Goal: Navigation & Orientation: Find specific page/section

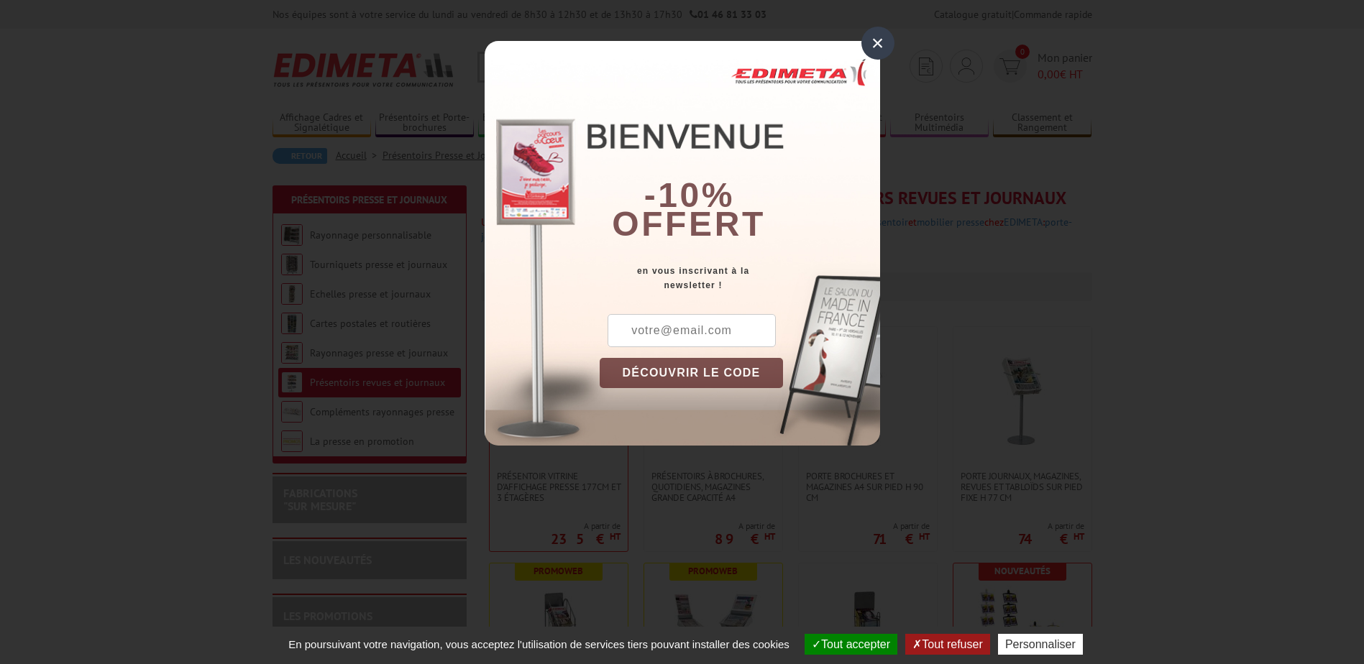
click at [868, 40] on div "×" at bounding box center [877, 43] width 33 height 33
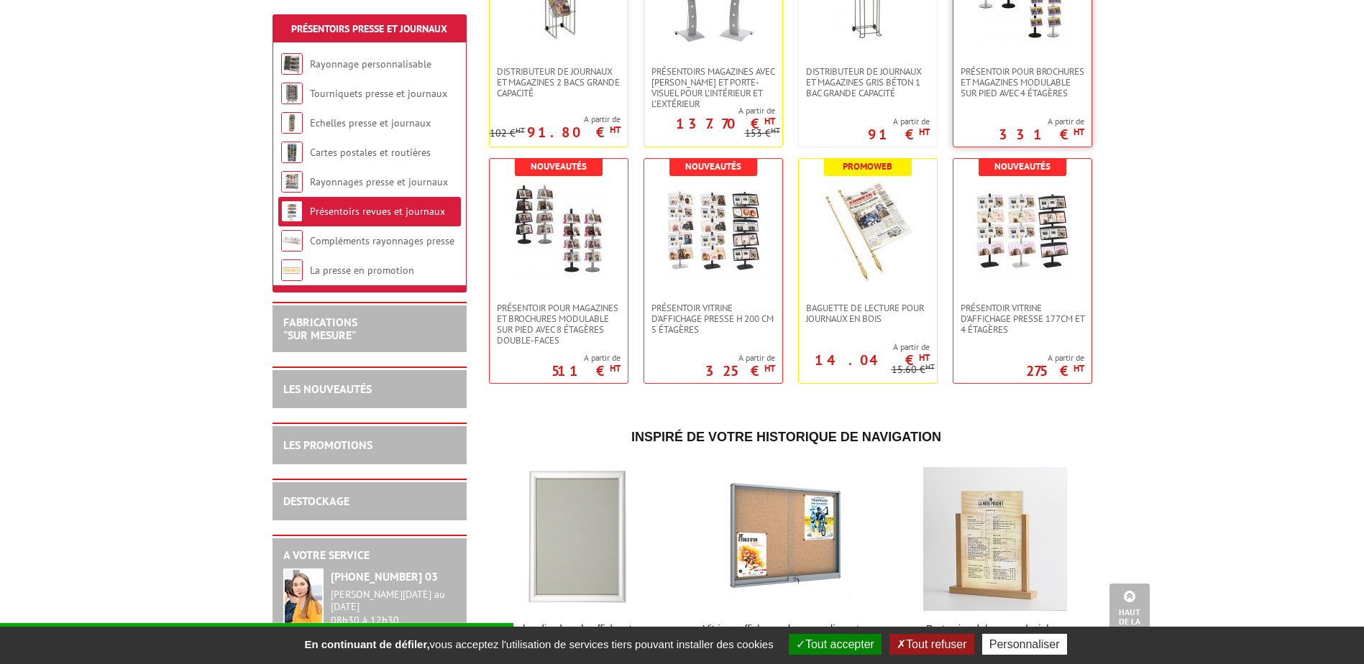
scroll to position [647, 0]
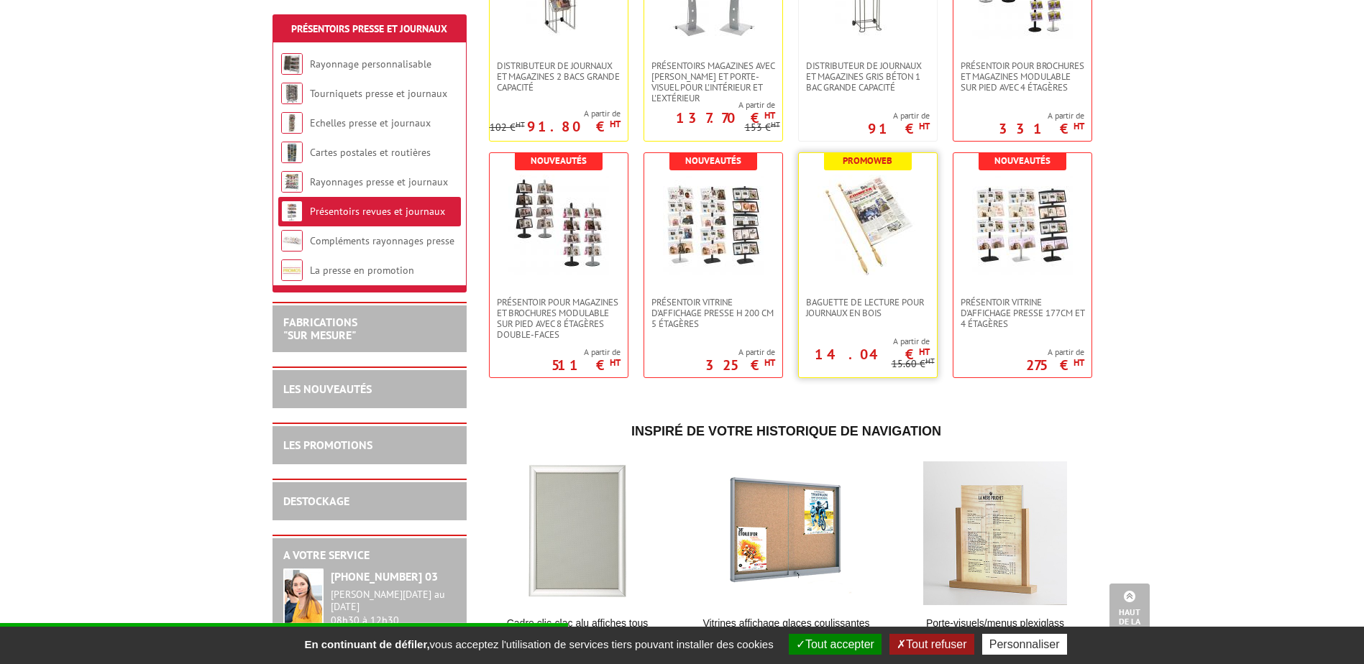
click at [875, 250] on img at bounding box center [867, 225] width 101 height 101
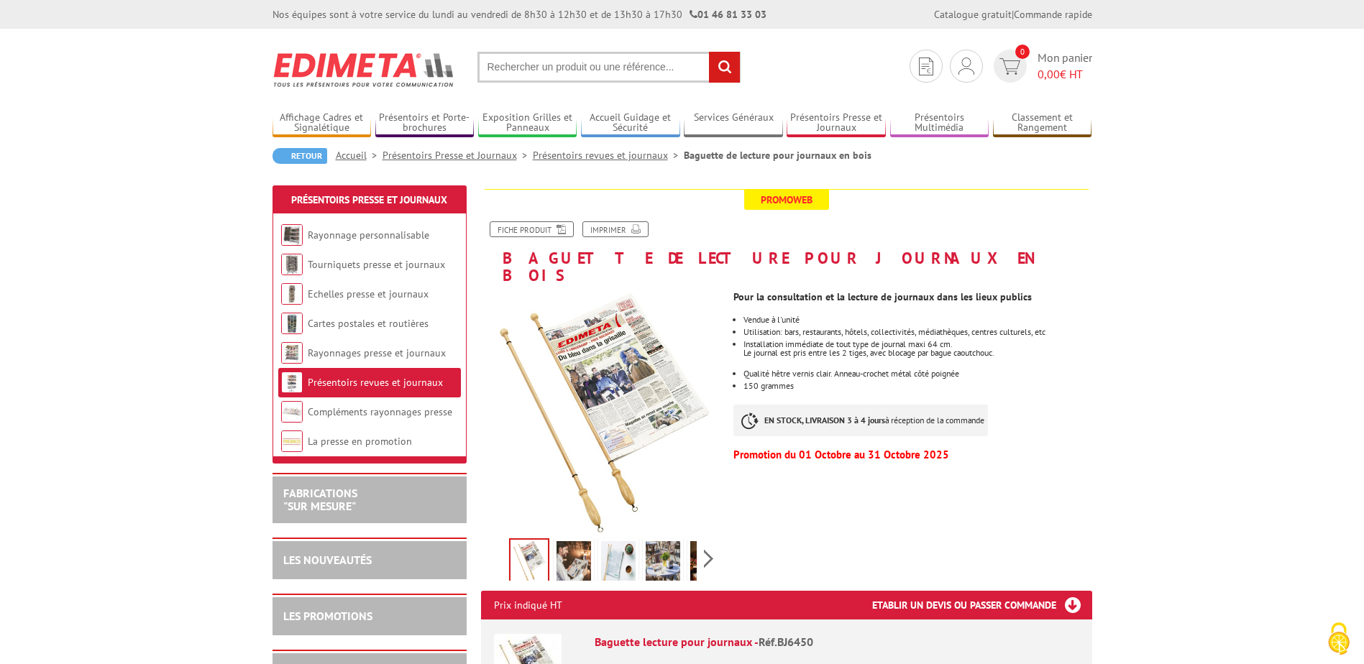
click at [568, 549] on img at bounding box center [573, 563] width 35 height 45
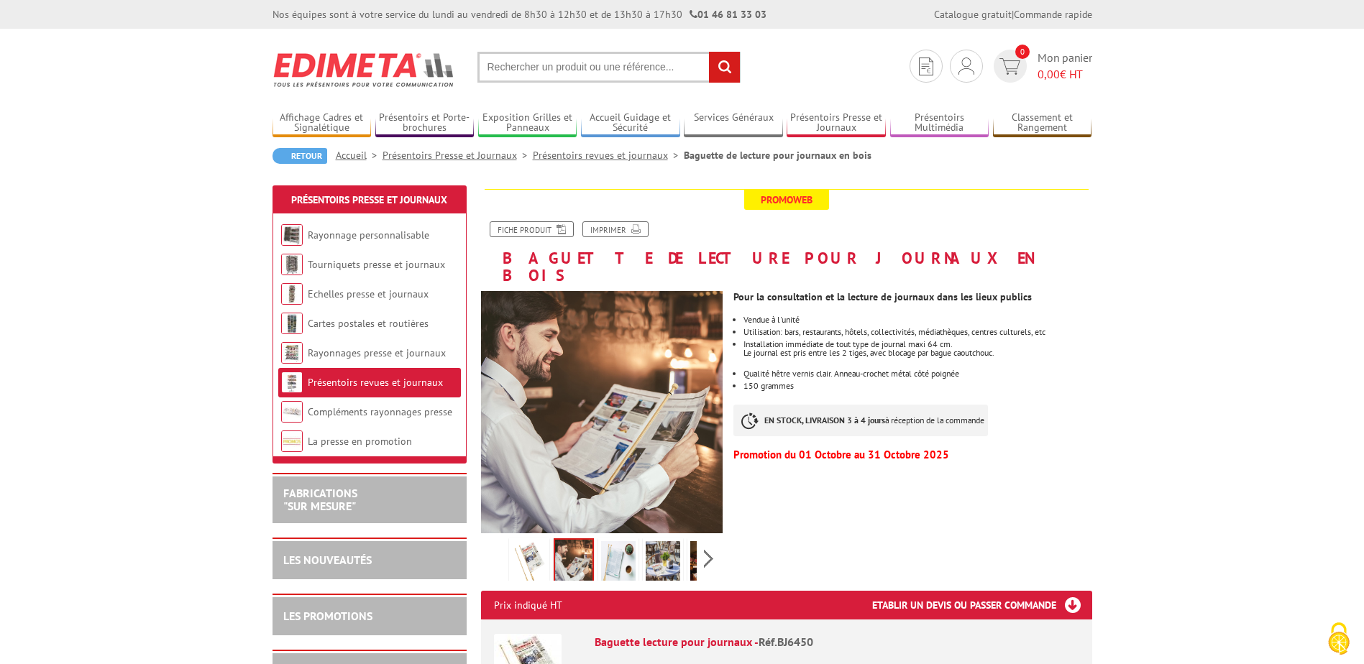
click at [620, 541] on img at bounding box center [618, 563] width 35 height 45
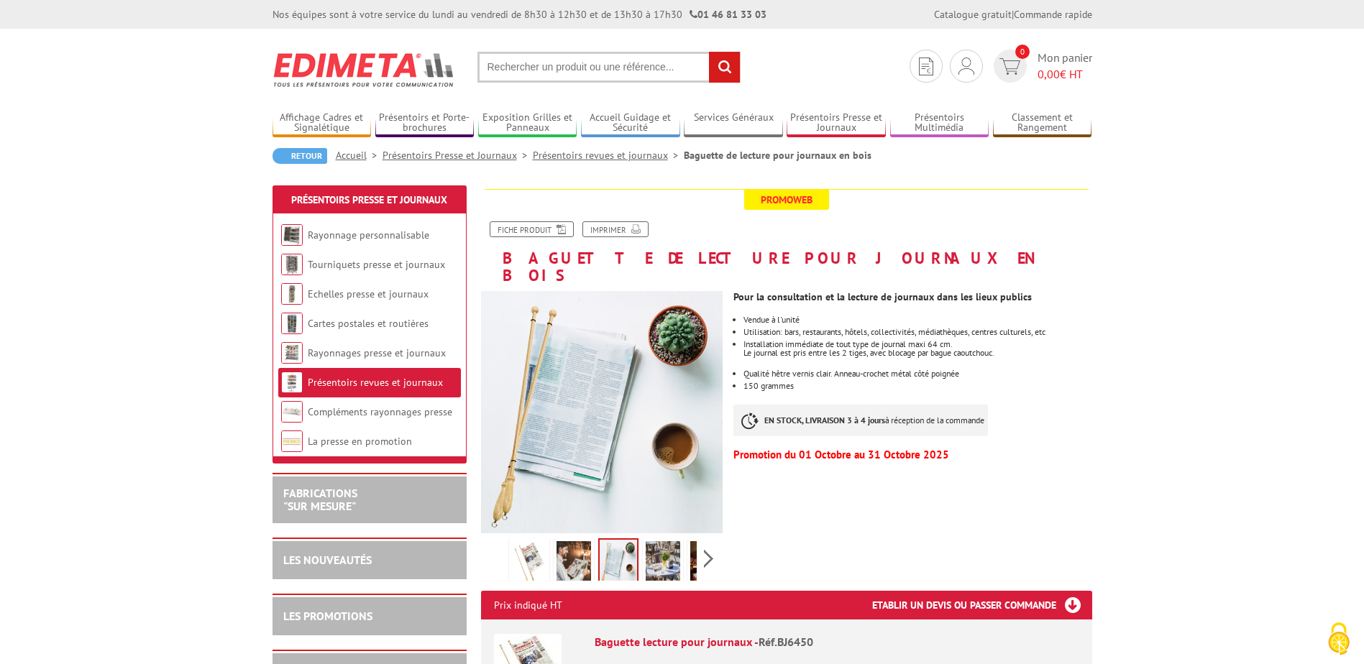
click at [664, 541] on img at bounding box center [663, 563] width 35 height 45
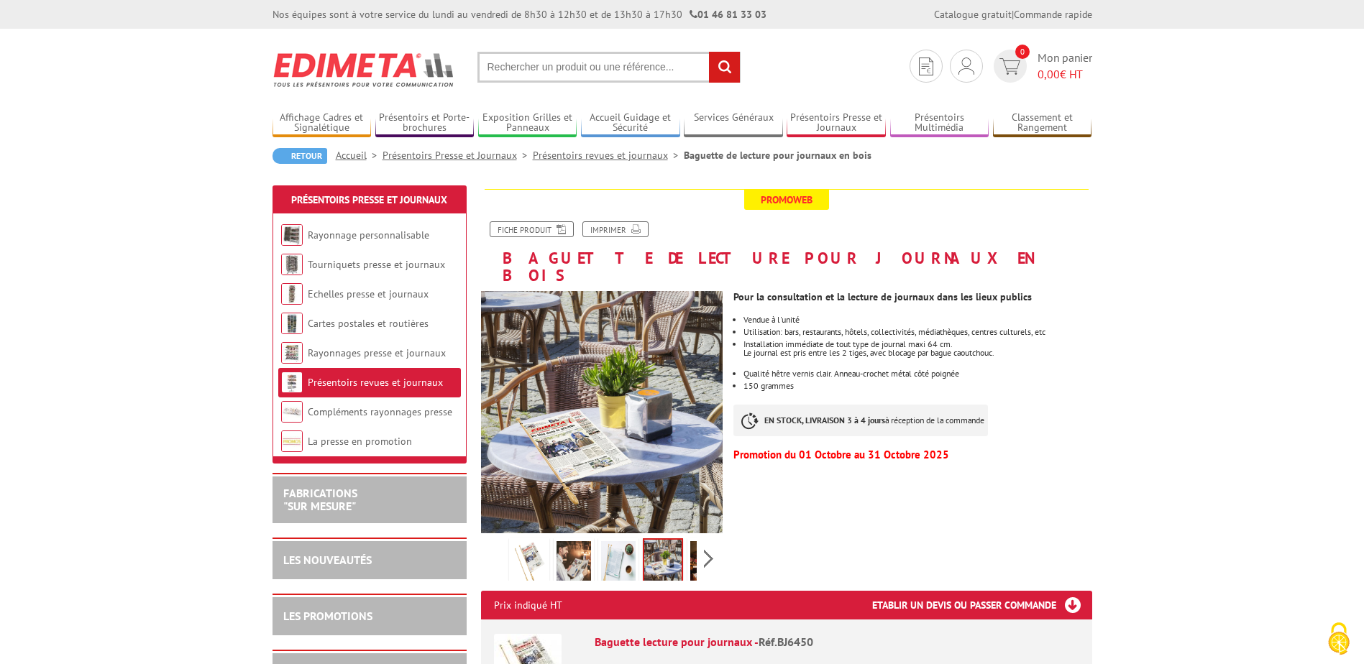
click at [706, 539] on div "Previous Next" at bounding box center [602, 558] width 242 height 50
click at [679, 546] on img at bounding box center [675, 563] width 35 height 45
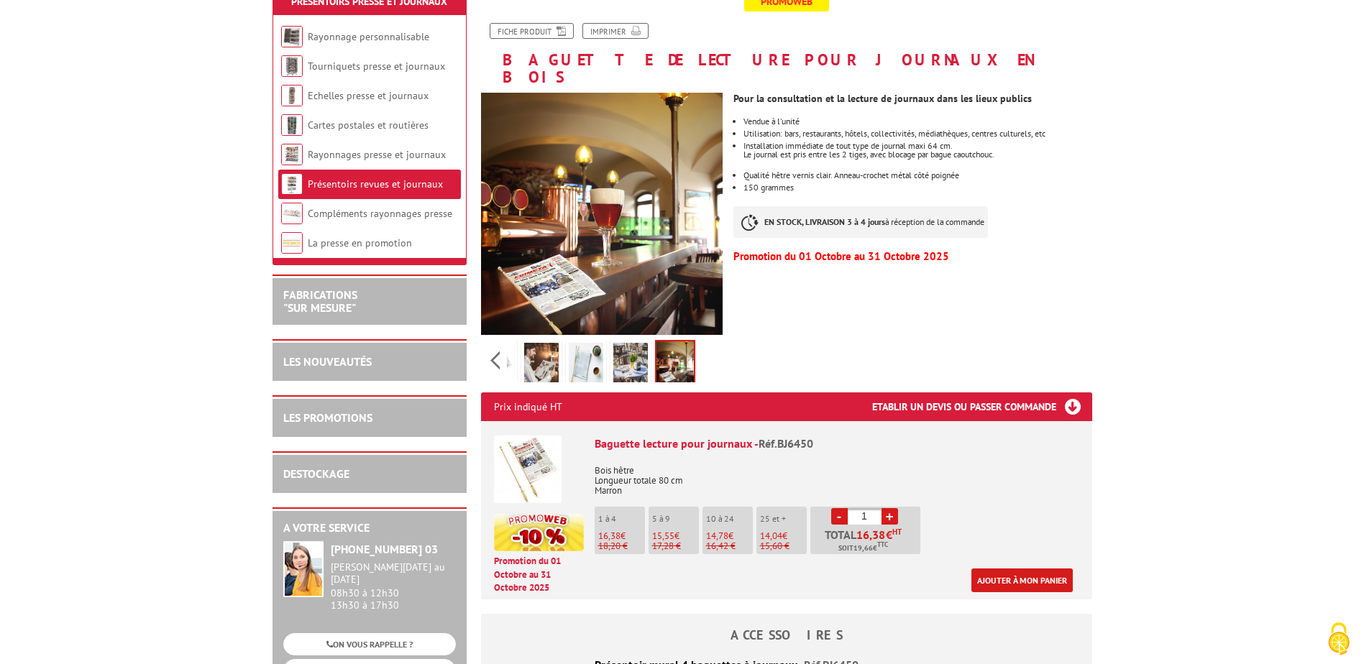
scroll to position [216, 0]
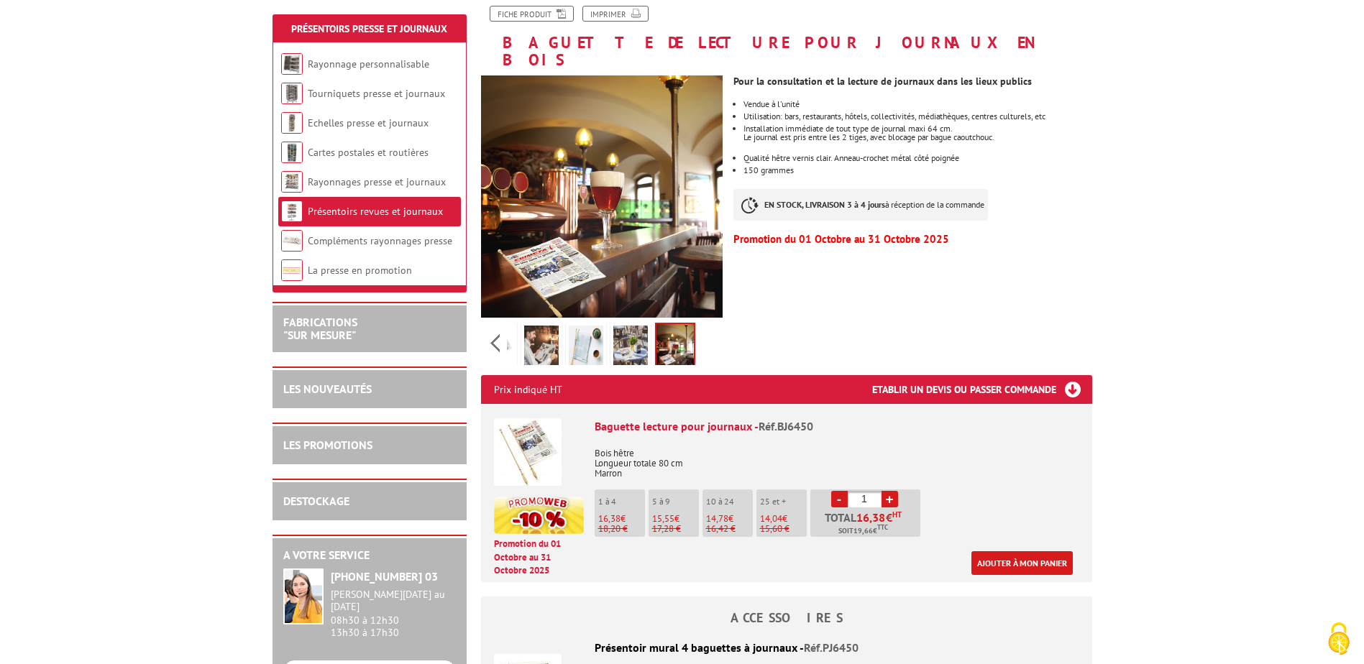
click at [1227, 203] on body "Nos équipes sont à votre service du lundi au vendredi de 8h30 à 12h30 et de 13h…" at bounding box center [682, 655] width 1364 height 1742
click at [334, 244] on link "Compléments rayonnages presse" at bounding box center [380, 240] width 144 height 13
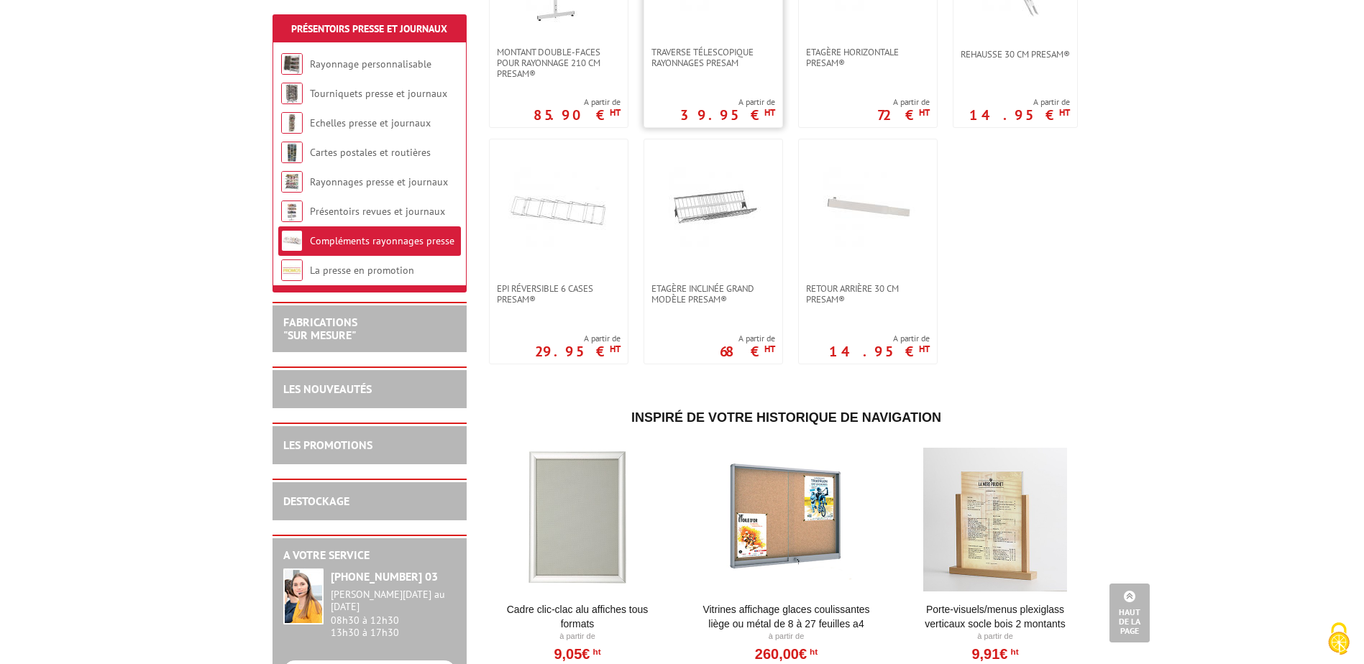
scroll to position [791, 0]
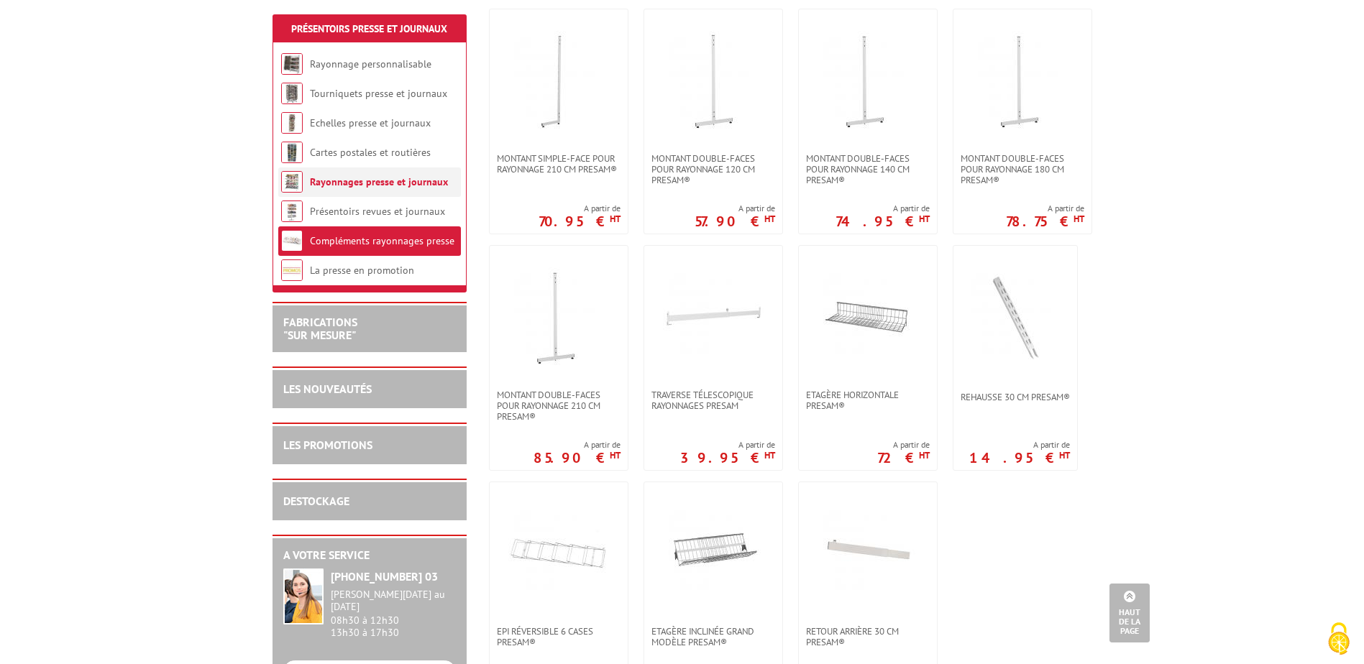
click at [375, 190] on li "Rayonnages presse et journaux" at bounding box center [369, 182] width 183 height 29
click at [375, 183] on link "Rayonnages presse et journaux" at bounding box center [379, 181] width 138 height 13
